Goal: Information Seeking & Learning: Learn about a topic

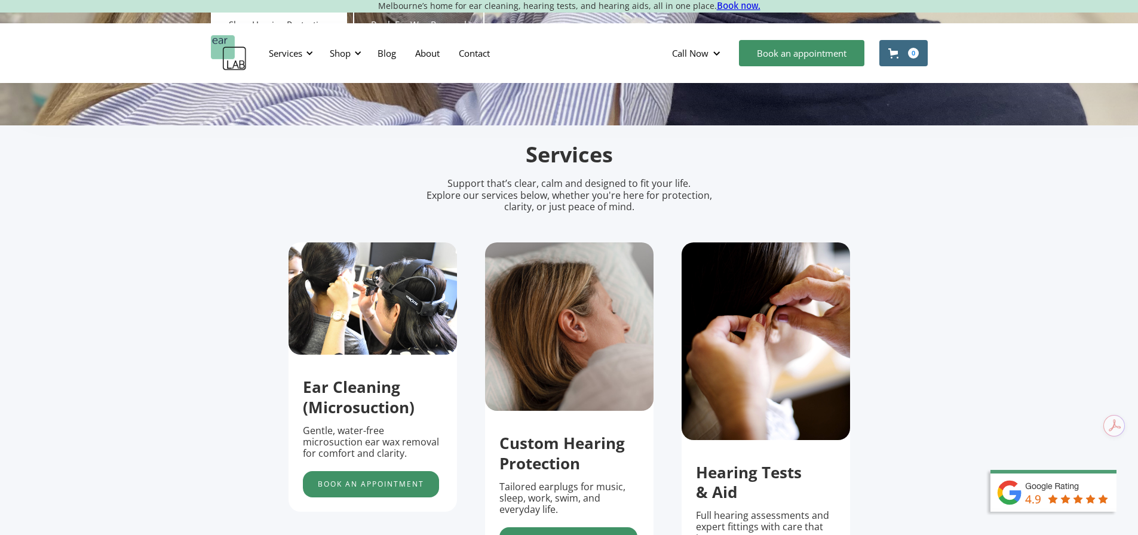
scroll to position [478, 0]
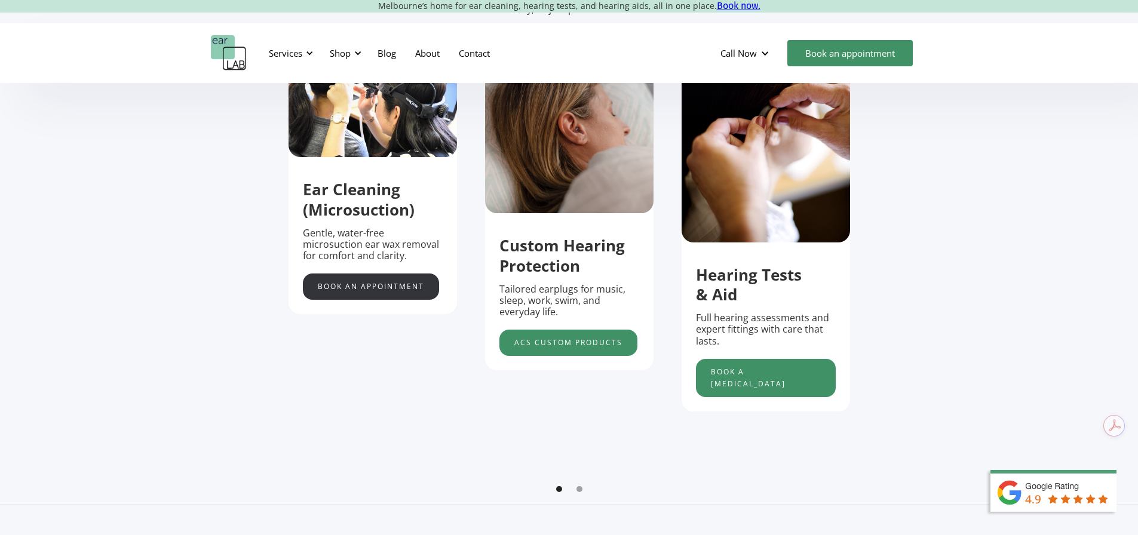
click at [413, 286] on link "Book an appointment" at bounding box center [371, 287] width 136 height 26
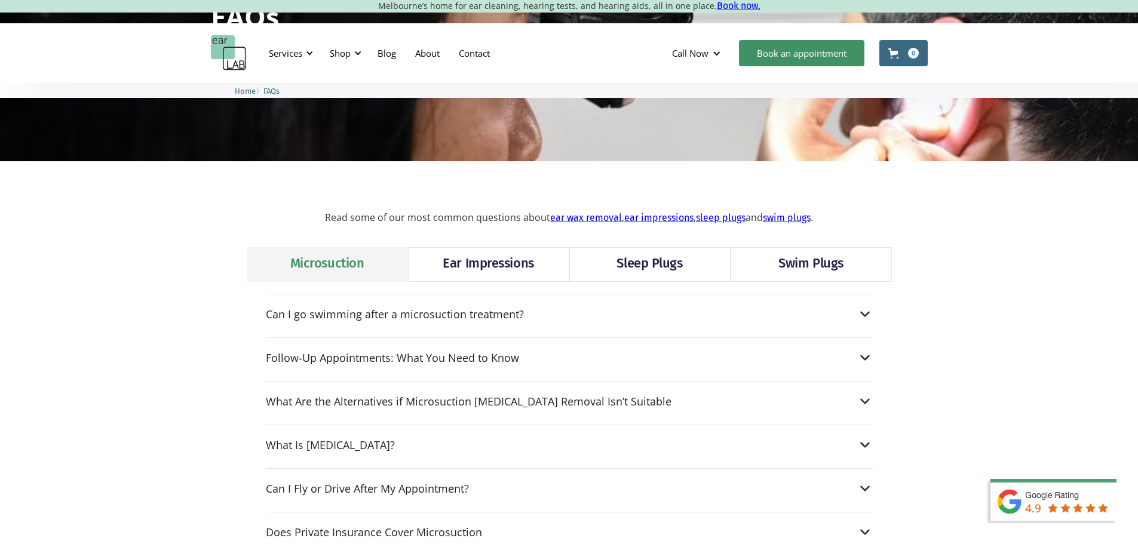
scroll to position [299, 0]
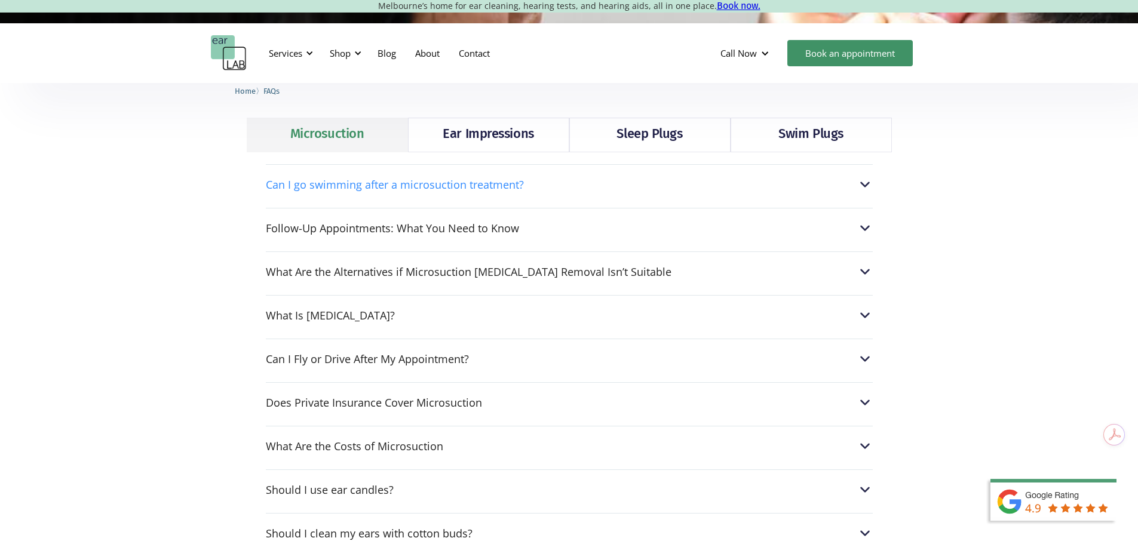
click at [661, 192] on div "Can I go swimming after a microsuction treatment?" at bounding box center [569, 185] width 607 height 16
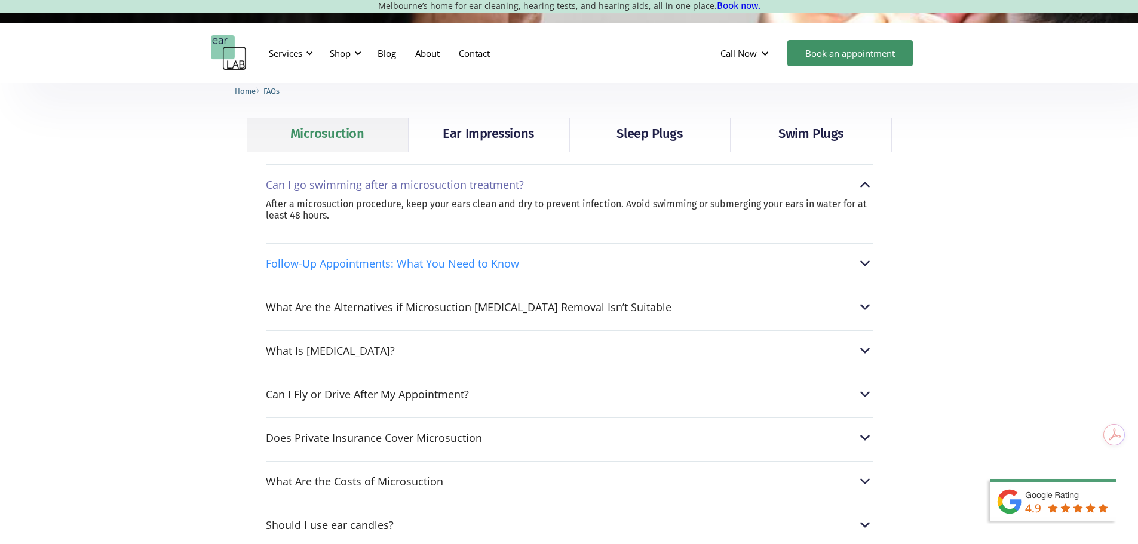
click at [638, 271] on div "Follow-Up Appointments: What You Need to Know" at bounding box center [569, 264] width 607 height 16
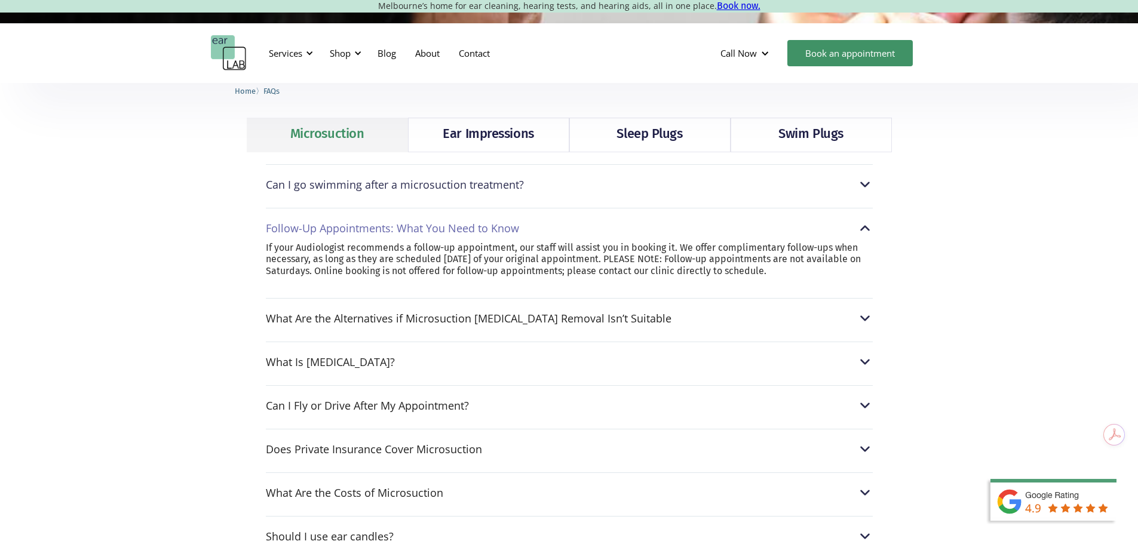
click at [663, 324] on div "What Are the Alternatives if Microsuction [MEDICAL_DATA] Removal Isn’t Suitable…" at bounding box center [569, 315] width 607 height 34
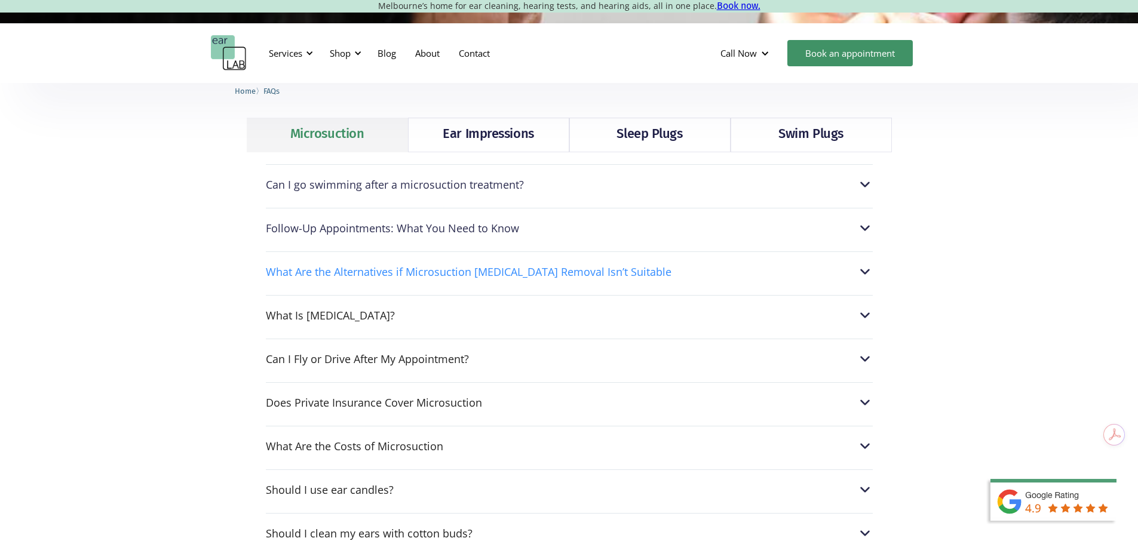
click at [669, 279] on div "What Are the Alternatives if Microsuction [MEDICAL_DATA] Removal Isn’t Suitable" at bounding box center [569, 272] width 607 height 16
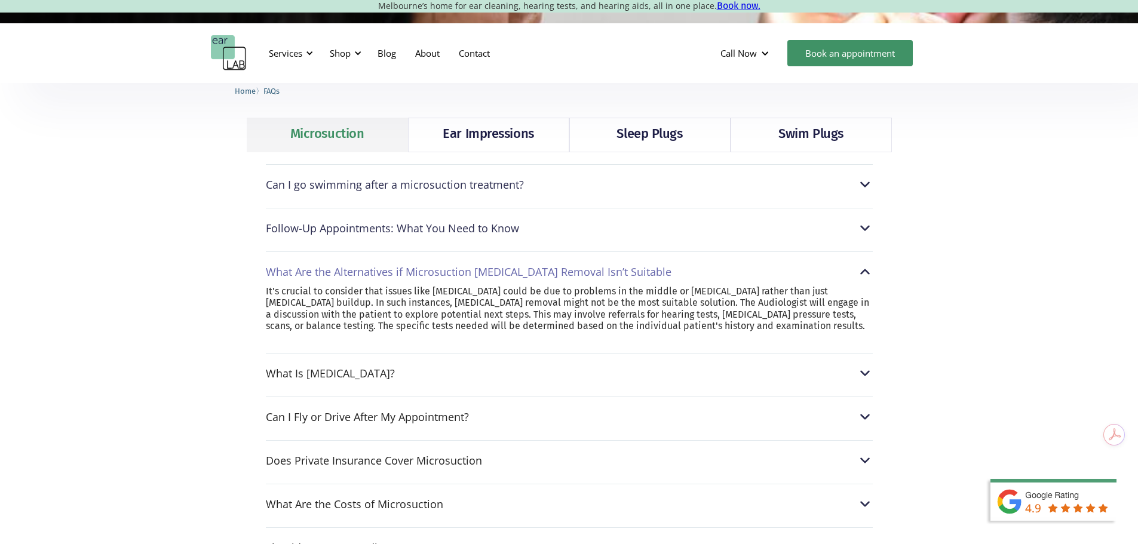
click at [606, 387] on div "What Is [MEDICAL_DATA]? [MEDICAL_DATA] is a natural lubricant and antibacterial…" at bounding box center [569, 370] width 607 height 34
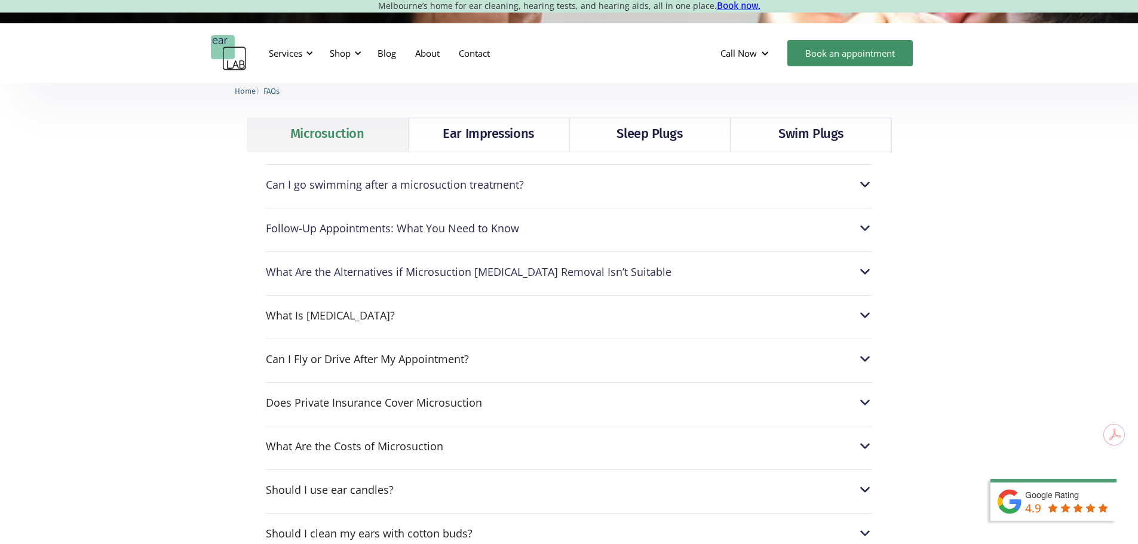
click at [415, 326] on div "What Is [MEDICAL_DATA]? [MEDICAL_DATA] is a natural lubricant and antibacterial…" at bounding box center [569, 312] width 607 height 34
click at [394, 315] on div "What Is [MEDICAL_DATA]?" at bounding box center [569, 316] width 607 height 16
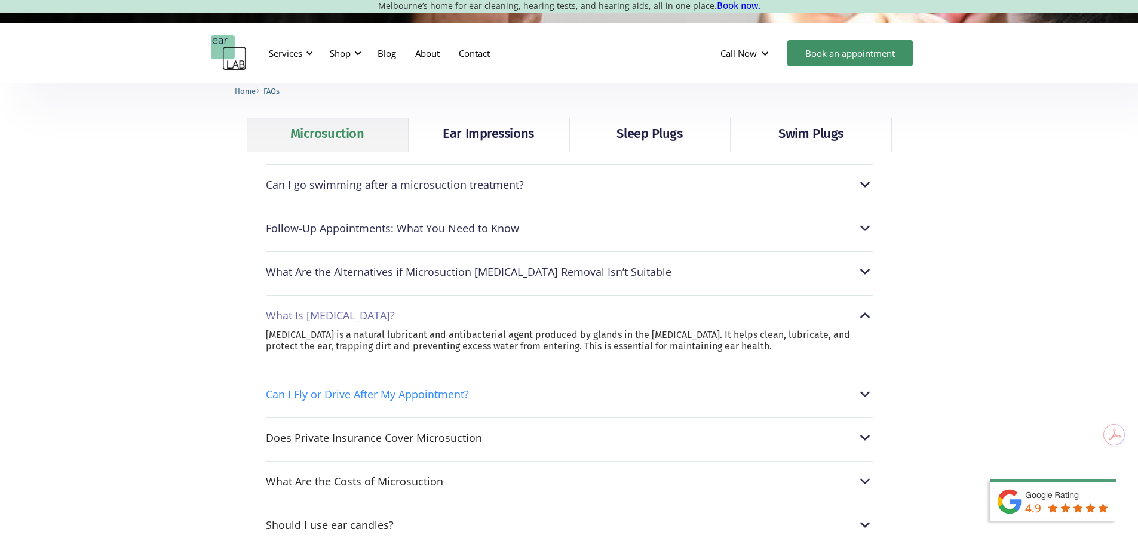
click at [578, 398] on div "Can I Fly or Drive After My Appointment?" at bounding box center [569, 394] width 607 height 16
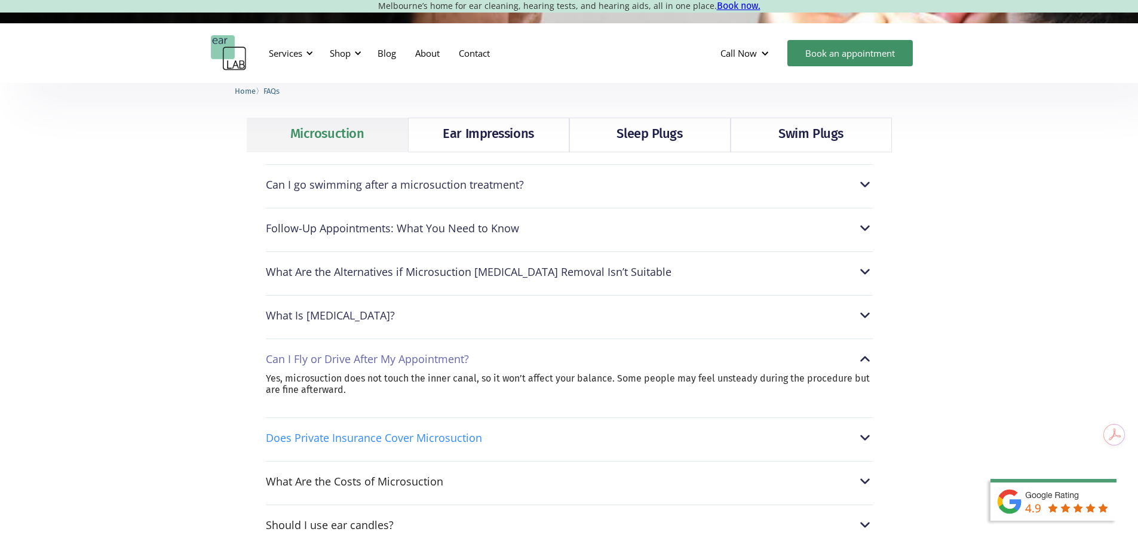
click at [521, 434] on div "Does Private Insurance Cover Microsuction" at bounding box center [569, 438] width 607 height 16
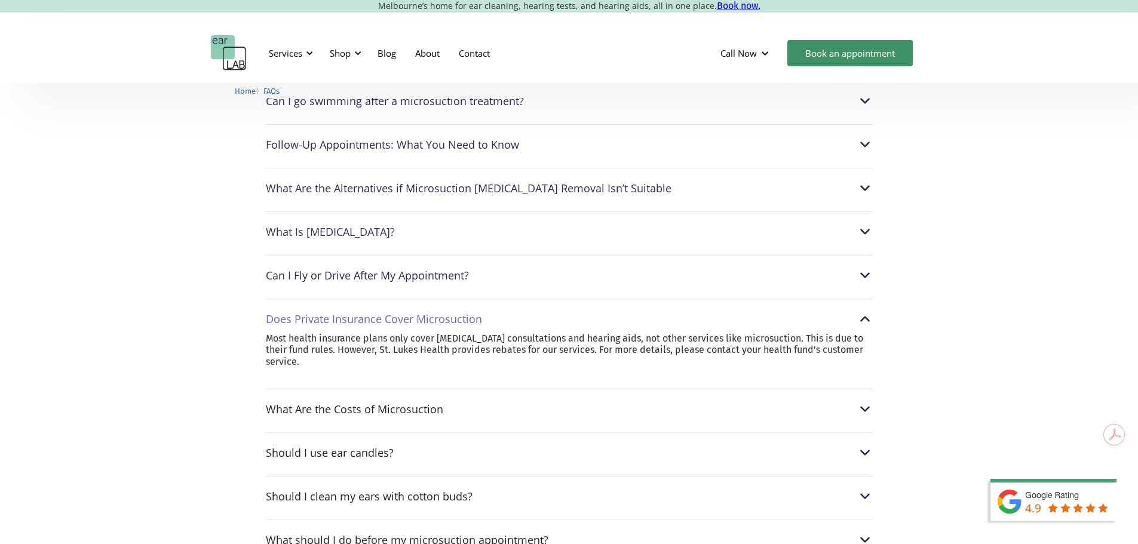
scroll to position [418, 0]
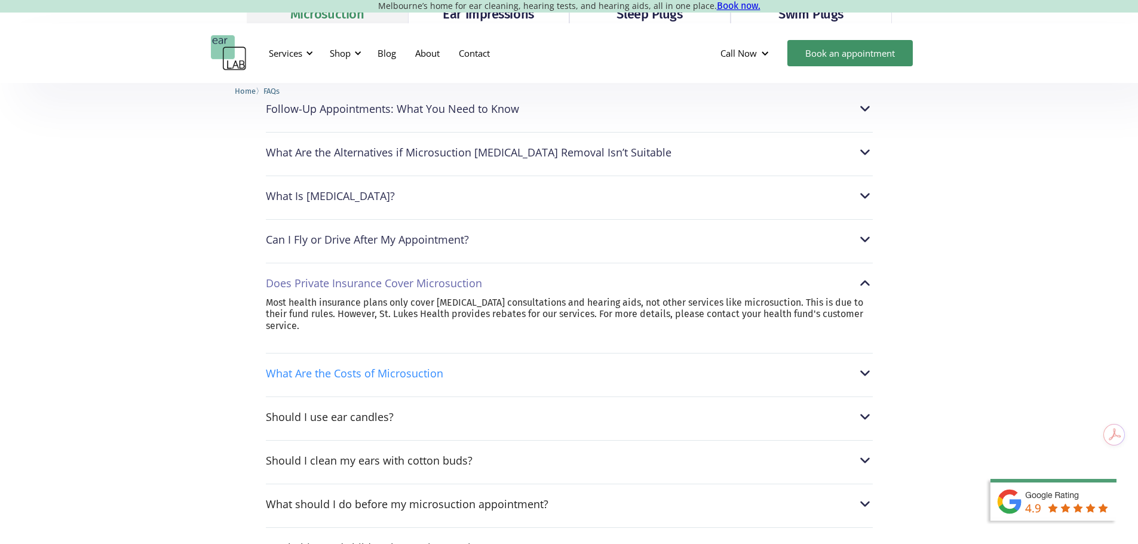
click at [481, 372] on div "What Are the Costs of Microsuction" at bounding box center [569, 374] width 607 height 16
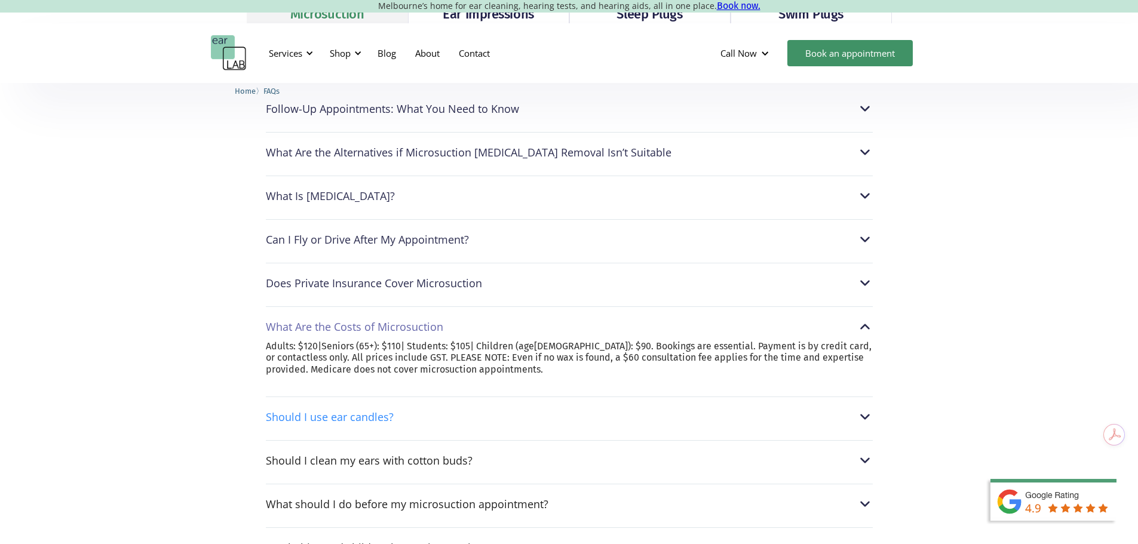
click at [449, 425] on div "Should I use ear candles?" at bounding box center [569, 417] width 607 height 16
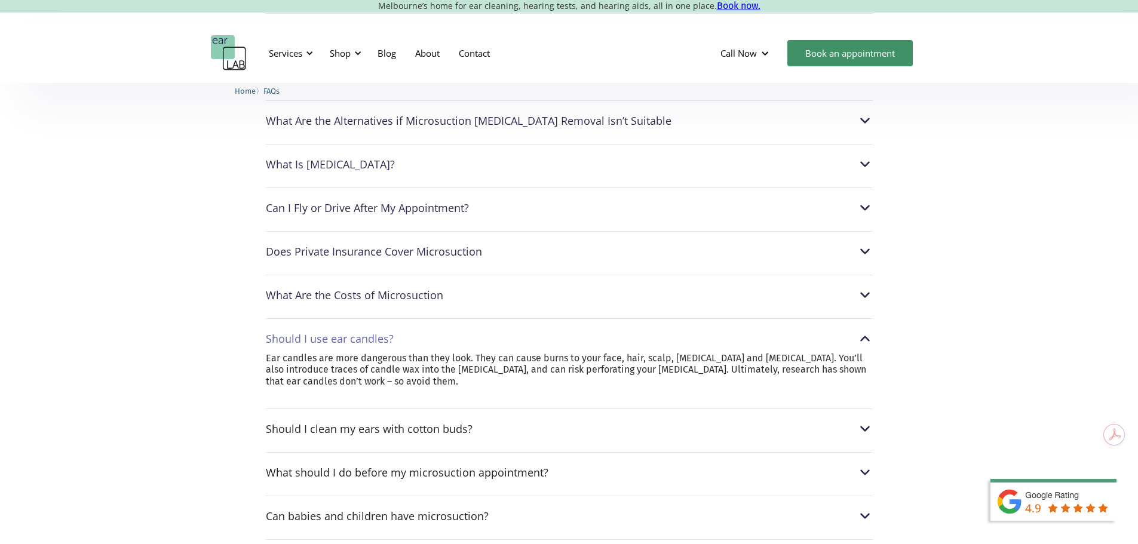
scroll to position [657, 0]
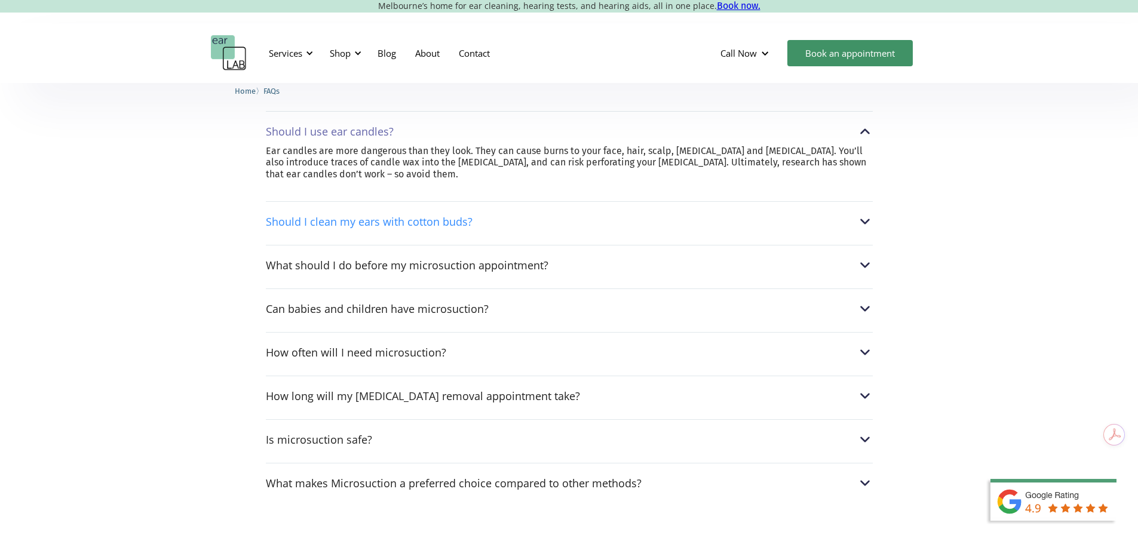
click at [511, 225] on div "Should I clean my ears with cotton buds?" at bounding box center [569, 222] width 607 height 16
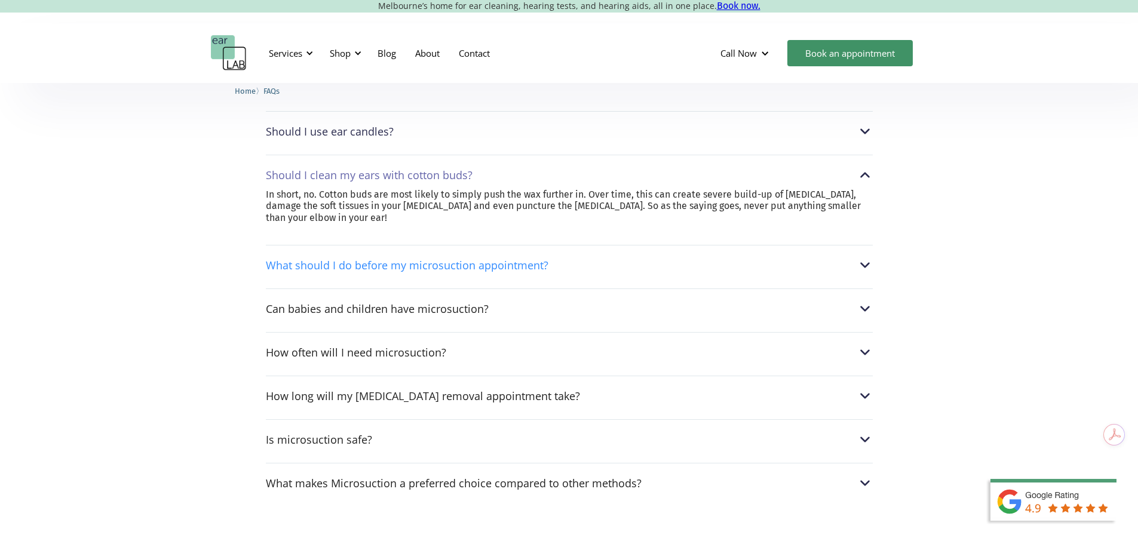
click at [604, 273] on div "What should I do before my microsuction appointment?" at bounding box center [569, 265] width 607 height 16
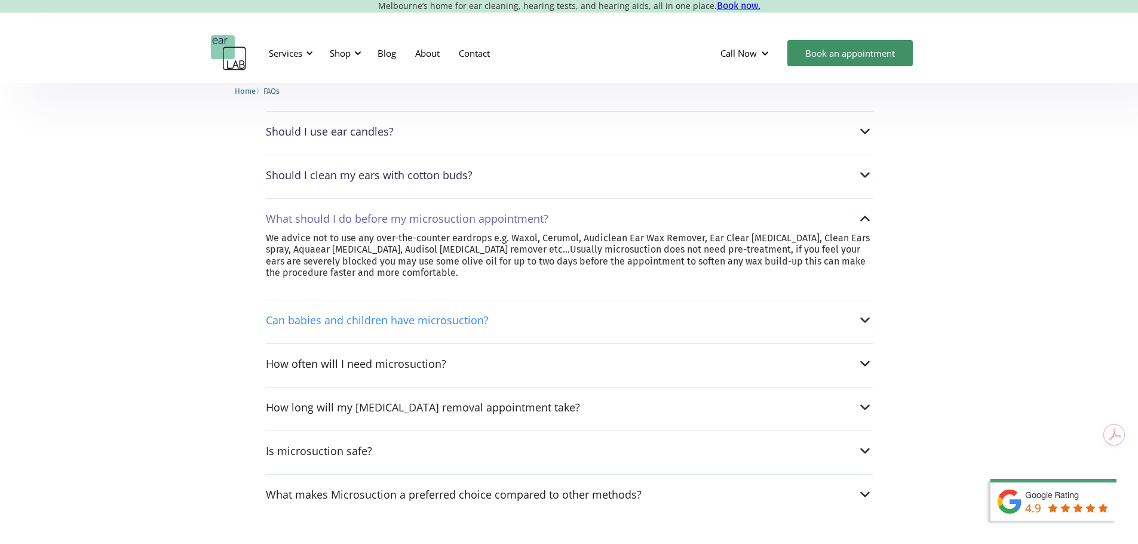
click at [542, 326] on div "Can babies and children have microsuction?" at bounding box center [569, 320] width 607 height 16
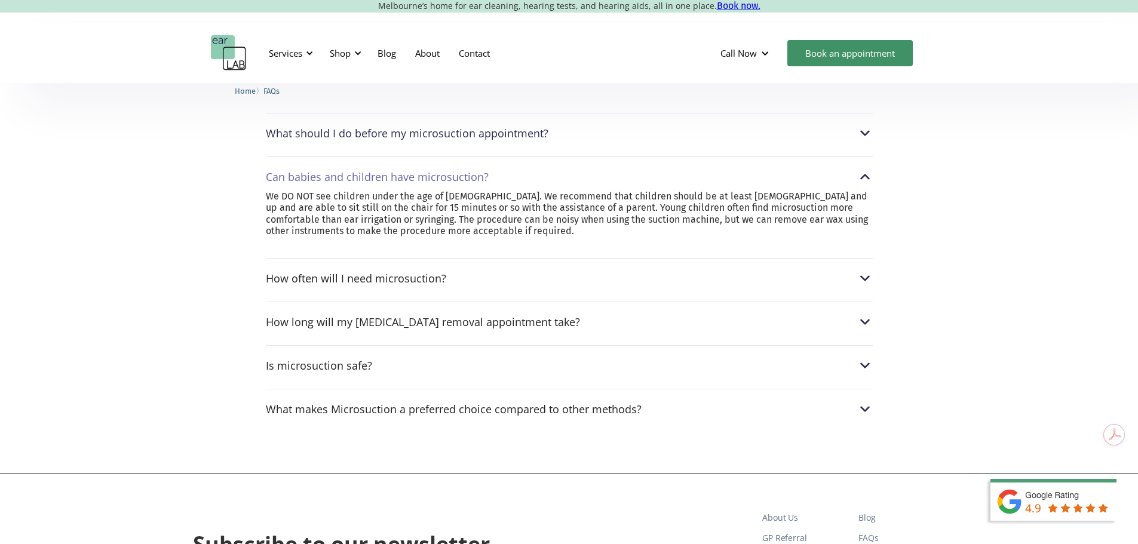
scroll to position [777, 0]
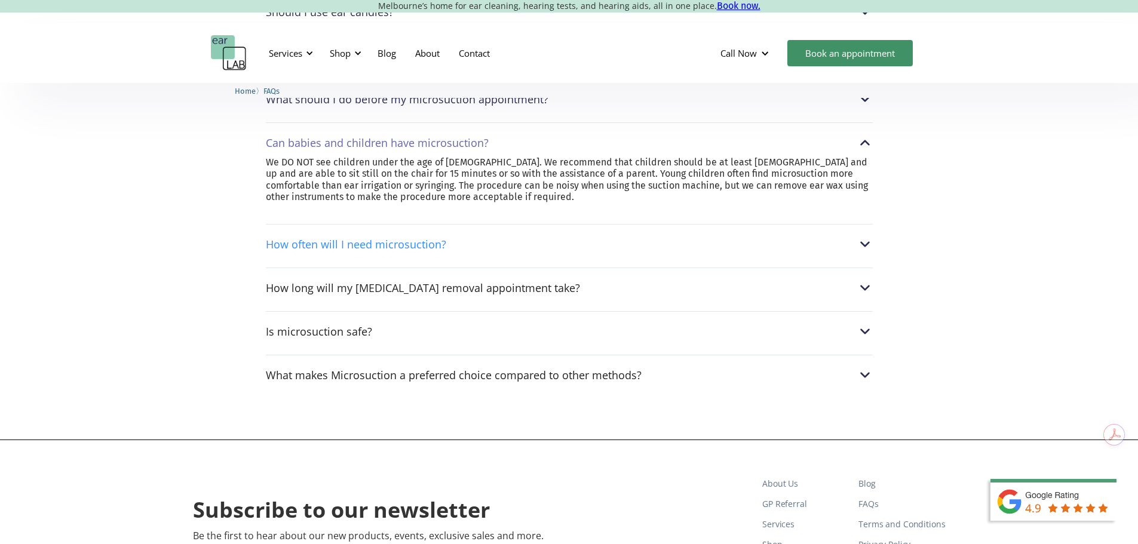
click at [567, 251] on div "How often will I need microsuction?" at bounding box center [569, 245] width 607 height 16
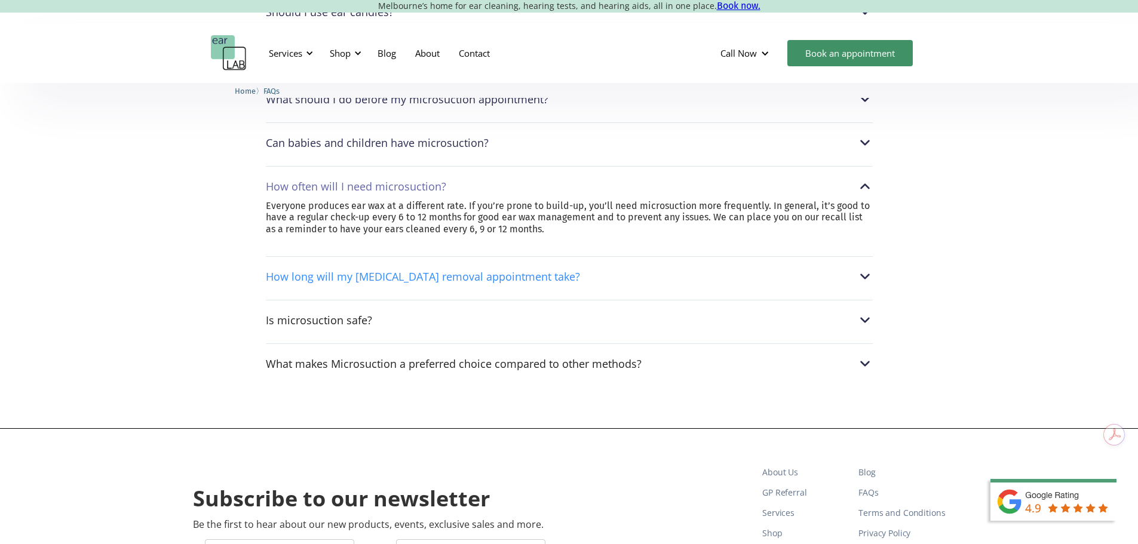
click at [572, 284] on div "How long will my [MEDICAL_DATA] removal appointment take?" at bounding box center [569, 277] width 607 height 16
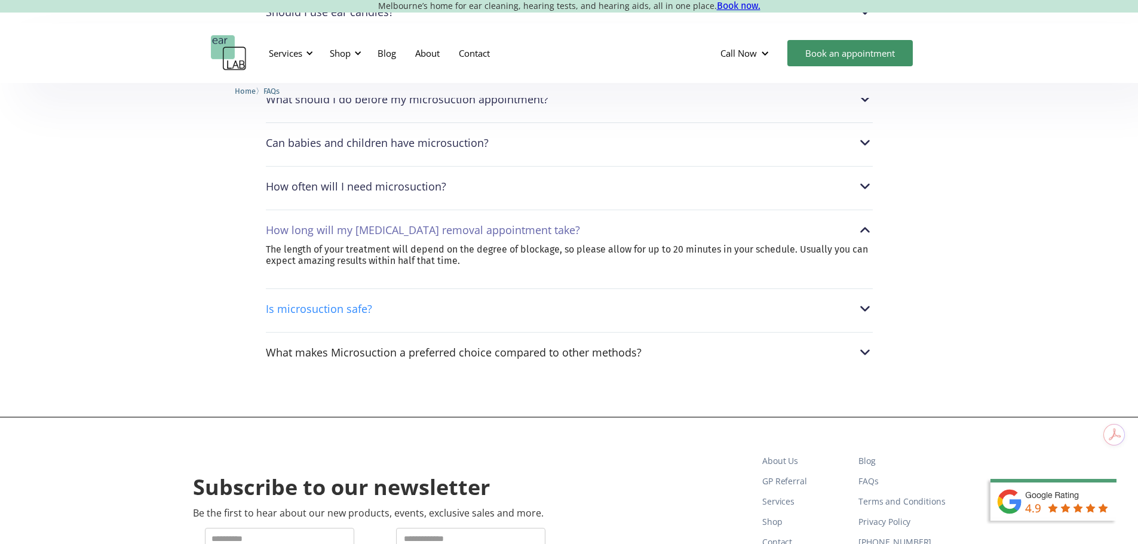
click at [549, 309] on div "Is microsuction safe?" at bounding box center [569, 309] width 607 height 16
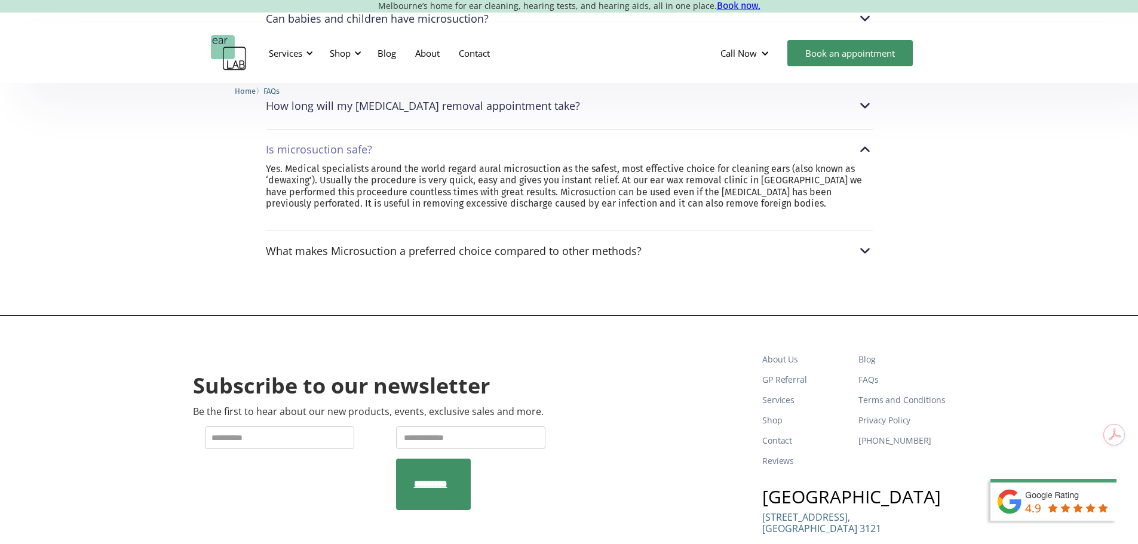
scroll to position [1015, 0]
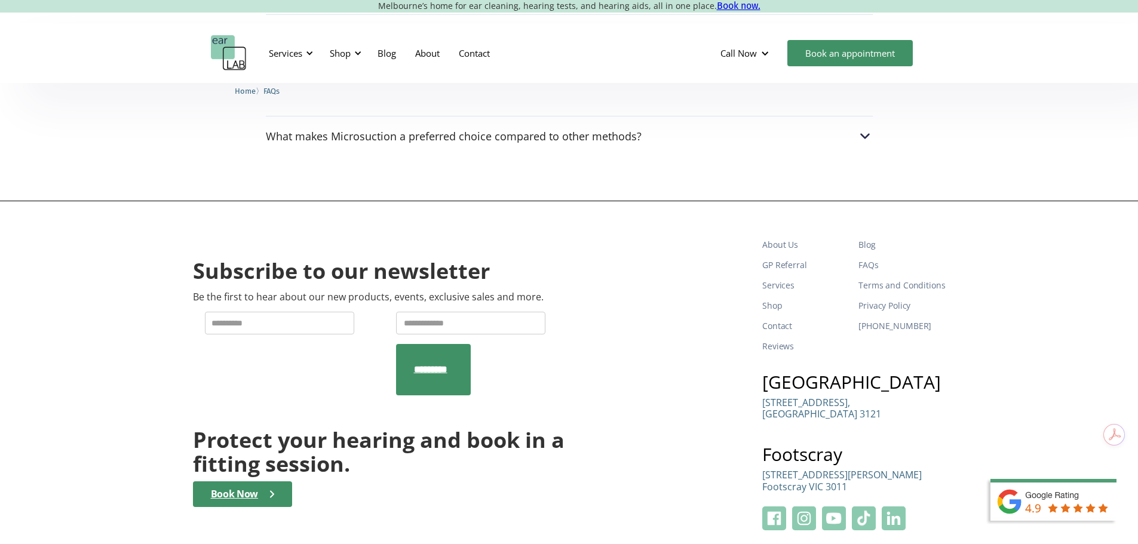
click at [682, 150] on div "What makes Microsuction a preferred choice compared to other methods? Most GPs …" at bounding box center [569, 133] width 607 height 34
